Goal: Navigation & Orientation: Find specific page/section

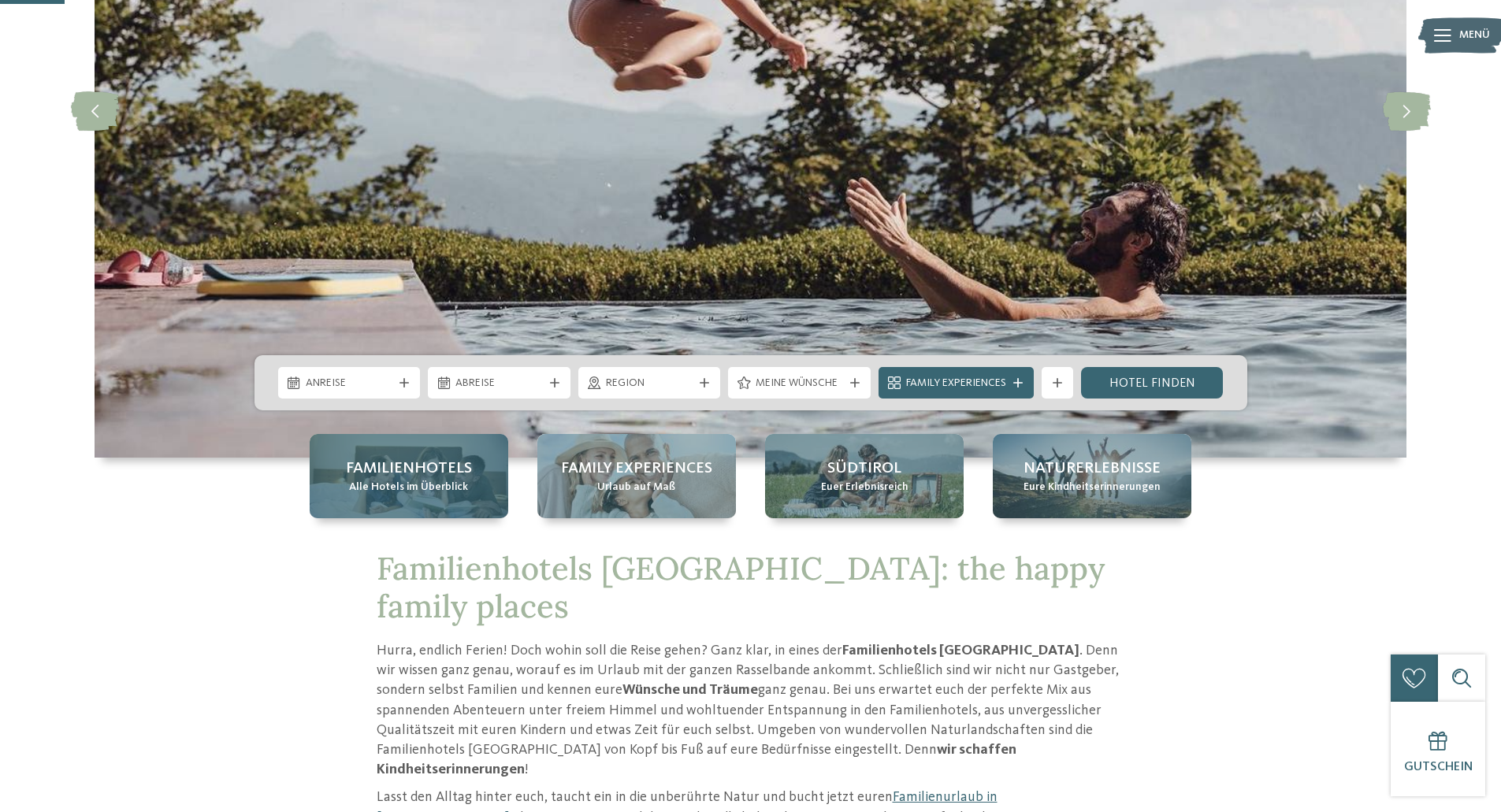
click at [448, 484] on span "Alle Hotels im Überblick" at bounding box center [408, 488] width 119 height 16
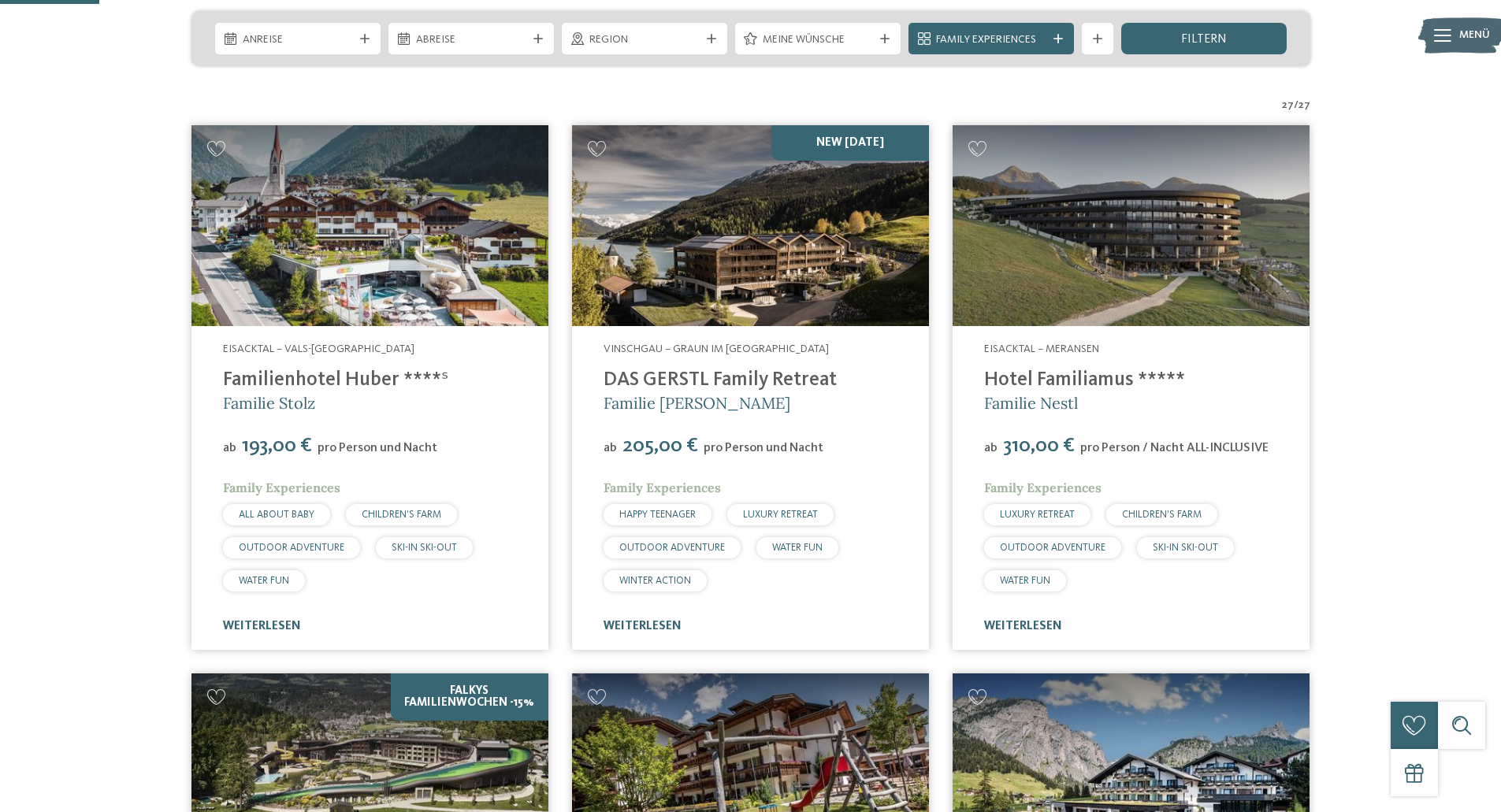
scroll to position [315, 0]
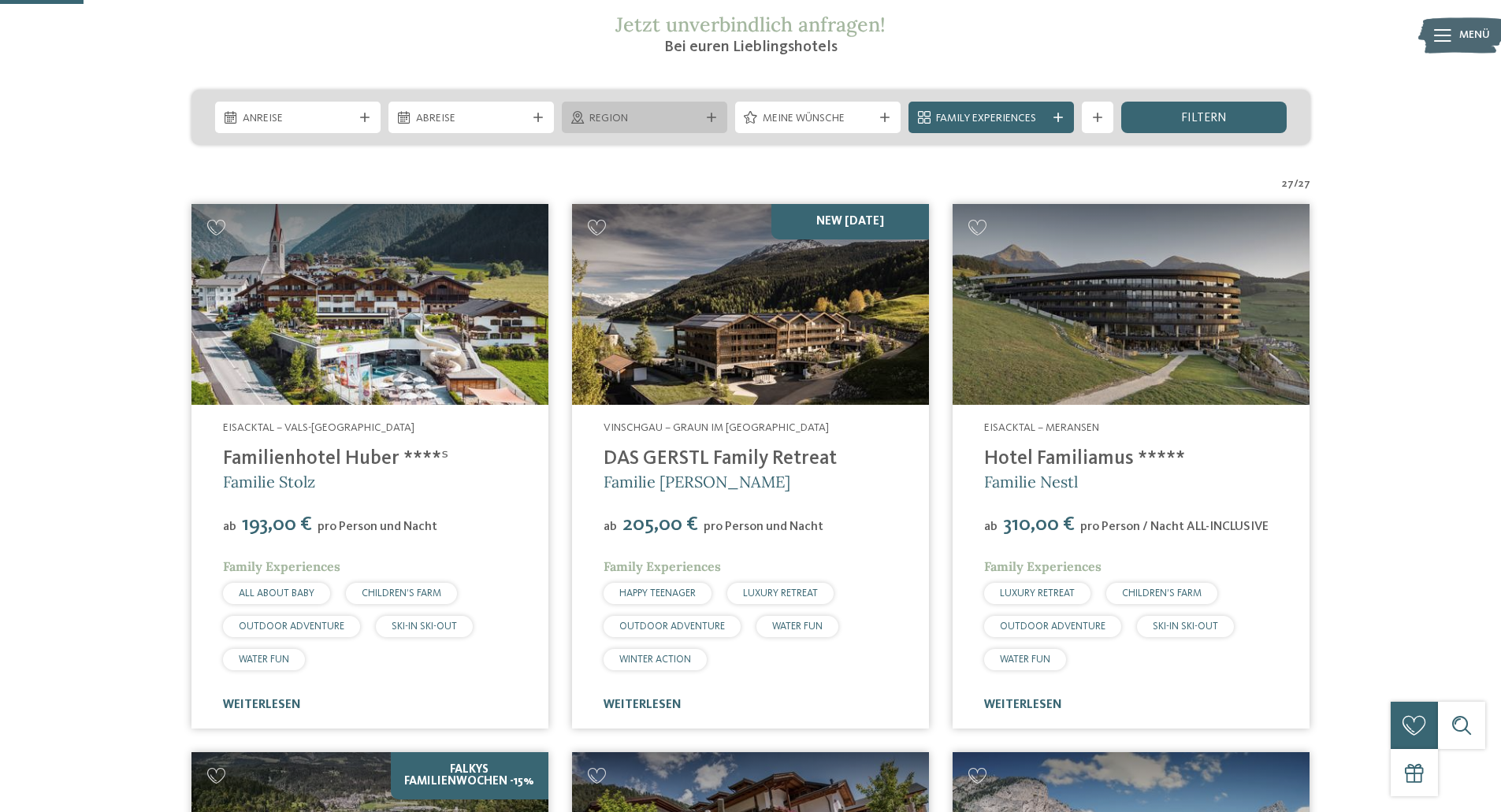
click at [638, 112] on span "Region" at bounding box center [644, 119] width 110 height 16
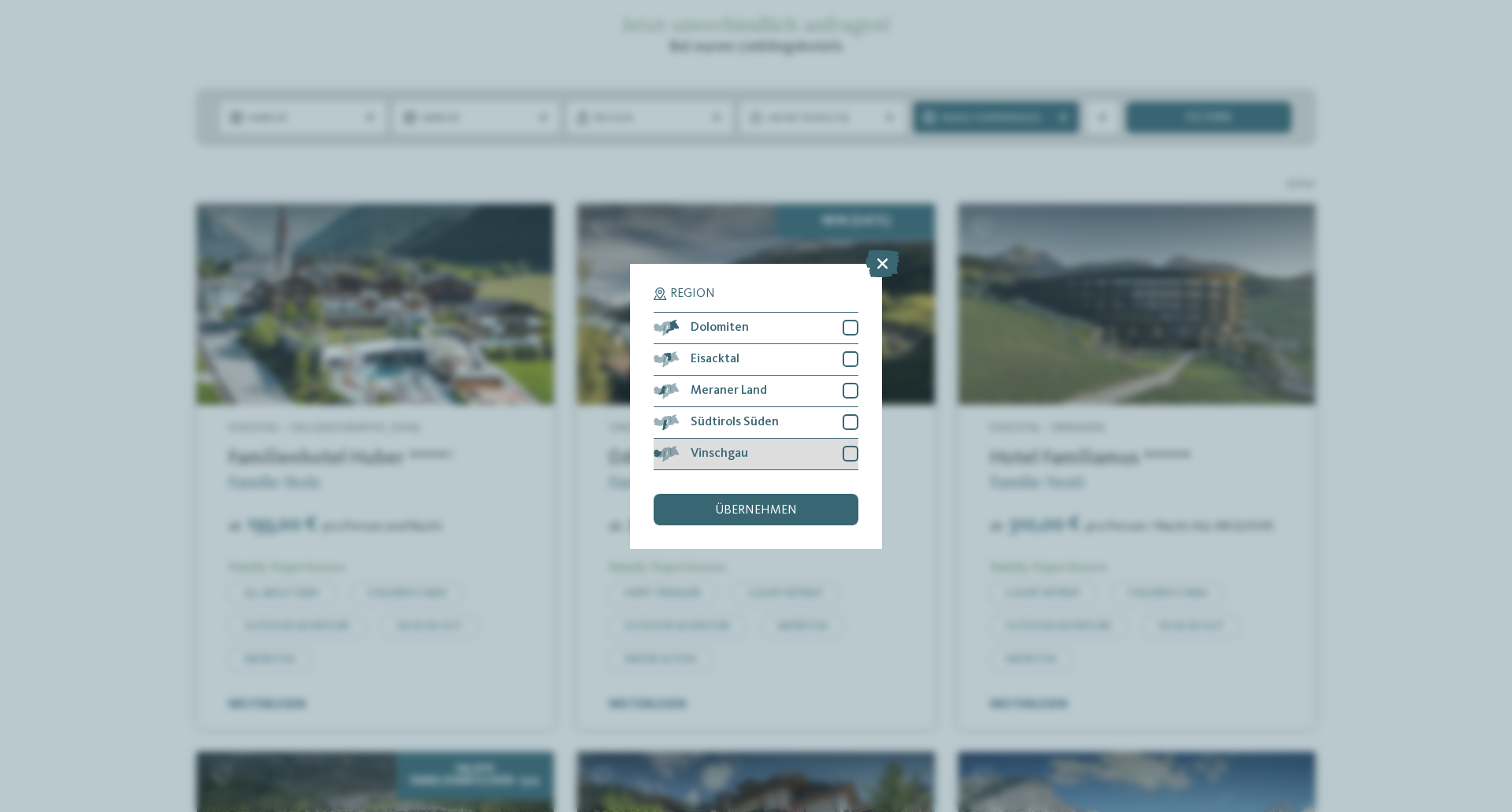
click at [705, 451] on span "Vinschgau" at bounding box center [719, 454] width 58 height 13
click at [730, 516] on span "übernehmen" at bounding box center [756, 511] width 82 height 13
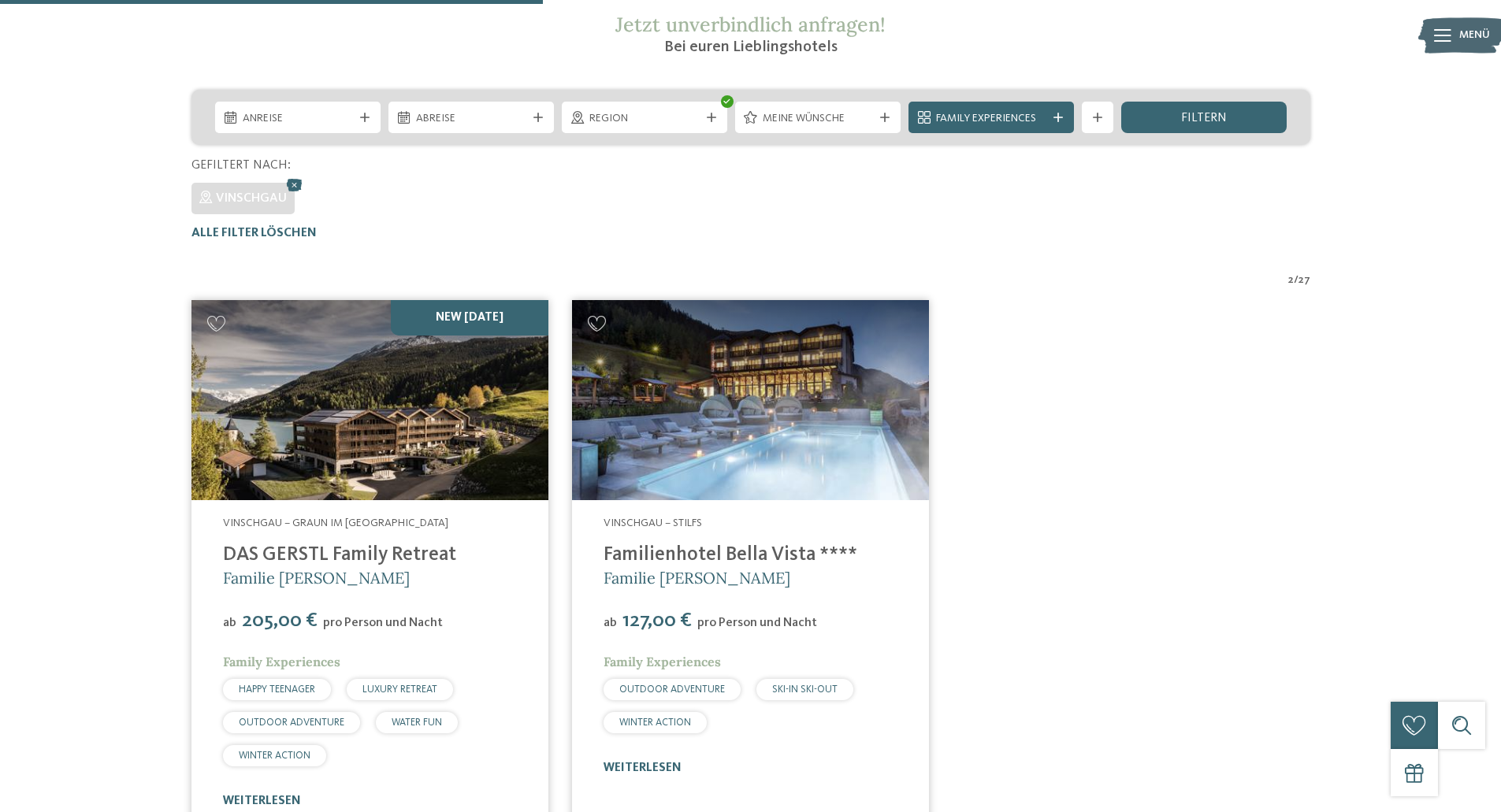
scroll to position [517, 0]
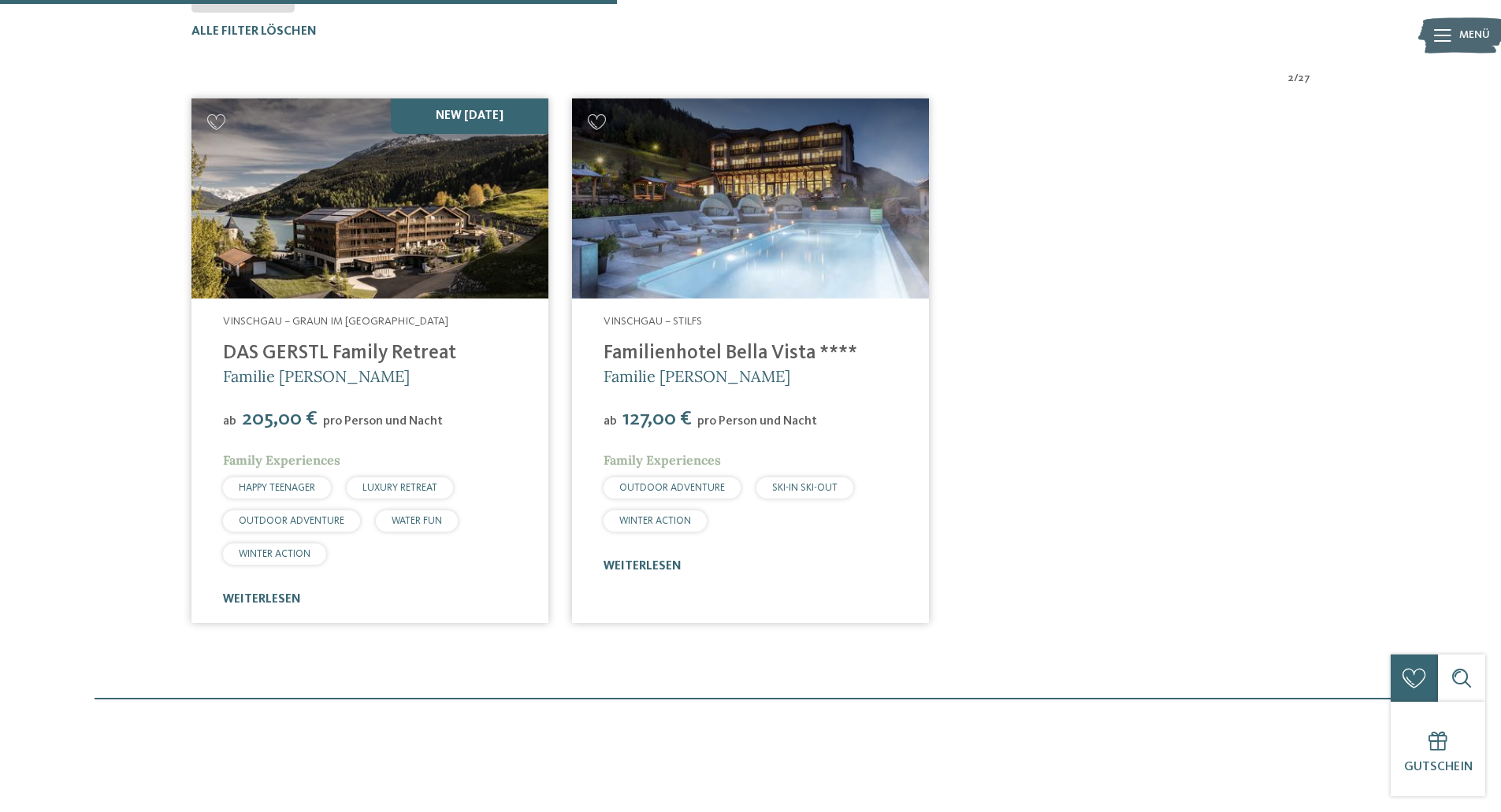
click at [337, 213] on img at bounding box center [369, 199] width 357 height 201
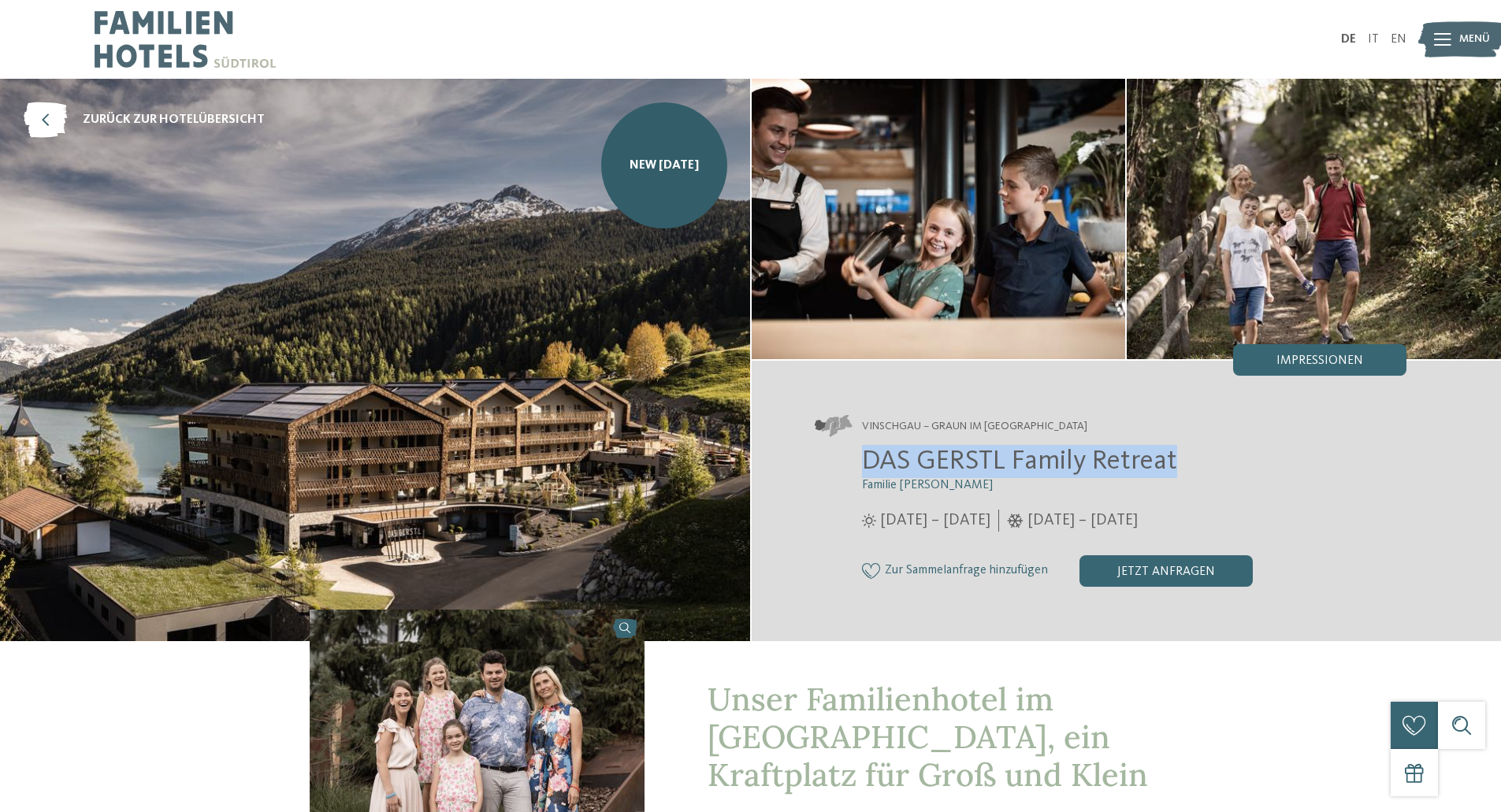
drag, startPoint x: 1189, startPoint y: 462, endPoint x: 853, endPoint y: 459, distance: 336.0
click at [853, 459] on div "DAS GERSTL Family Retreat Familie [PERSON_NAME] [DATE] – [DATE] [DATE] – [DATE]" at bounding box center [1110, 516] width 592 height 141
copy span "DAS GERSTL Family Retreat"
